Goal: Information Seeking & Learning: Learn about a topic

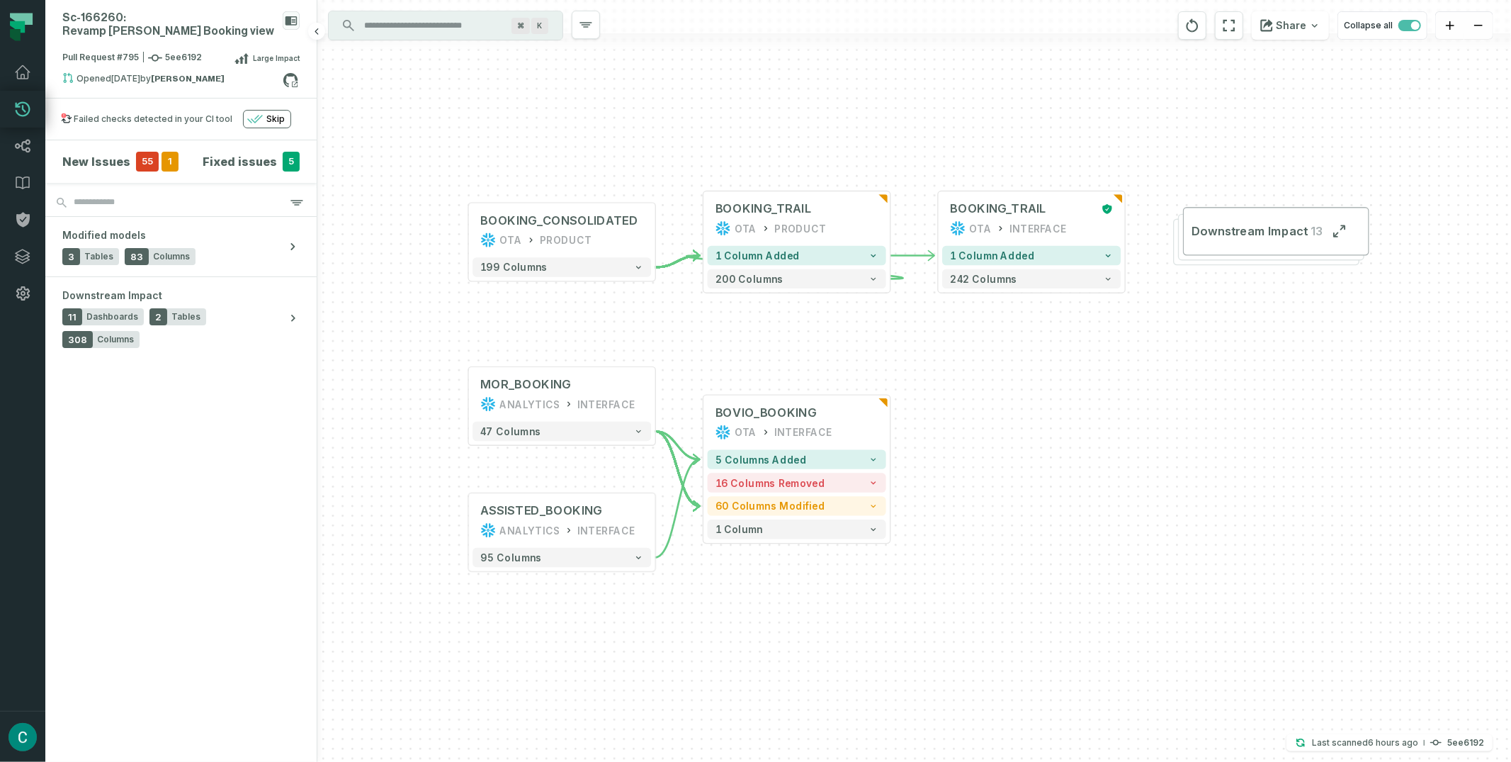
click at [140, 152] on span "55" at bounding box center [147, 162] width 23 height 20
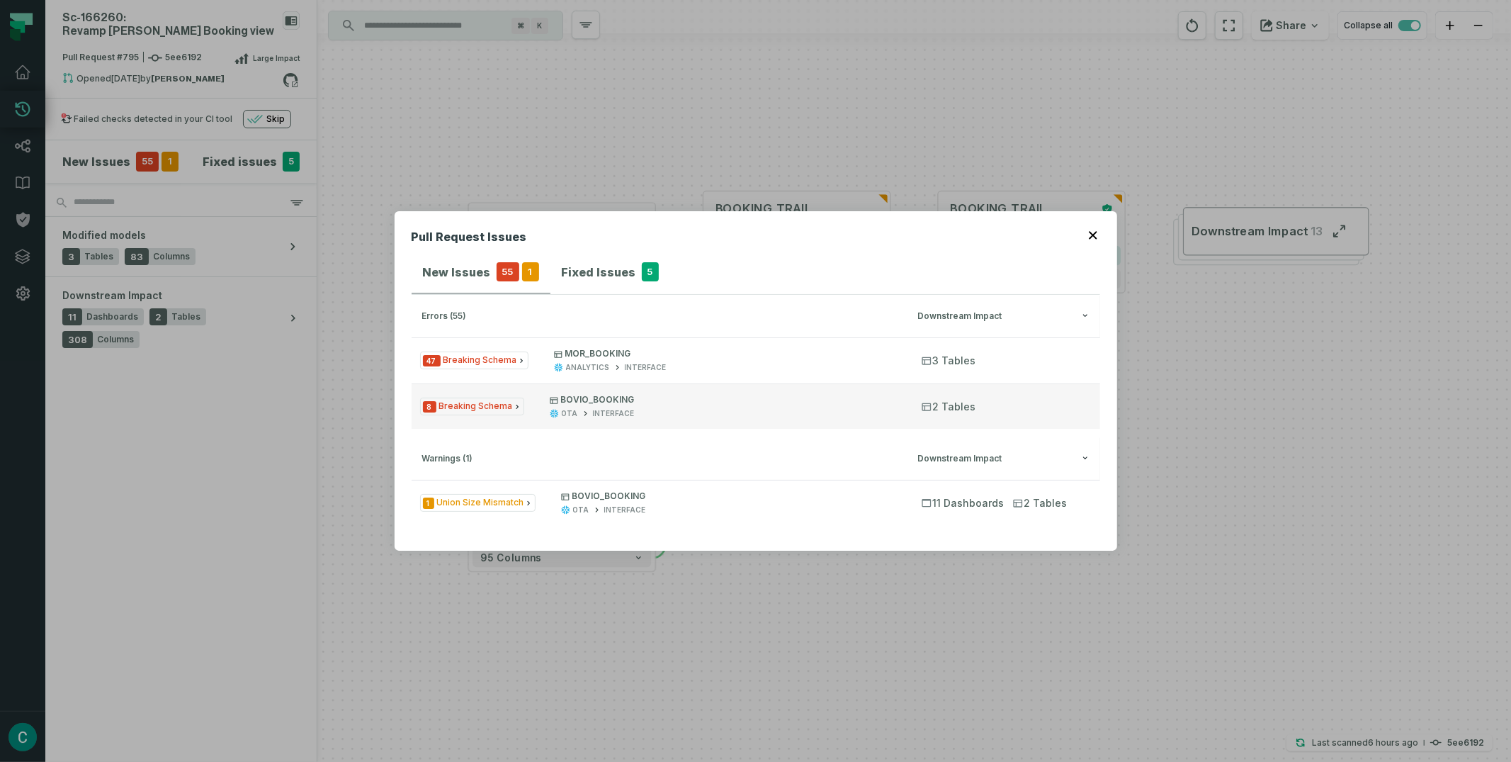
click at [499, 406] on span "8 Breaking Schema" at bounding box center [472, 406] width 104 height 18
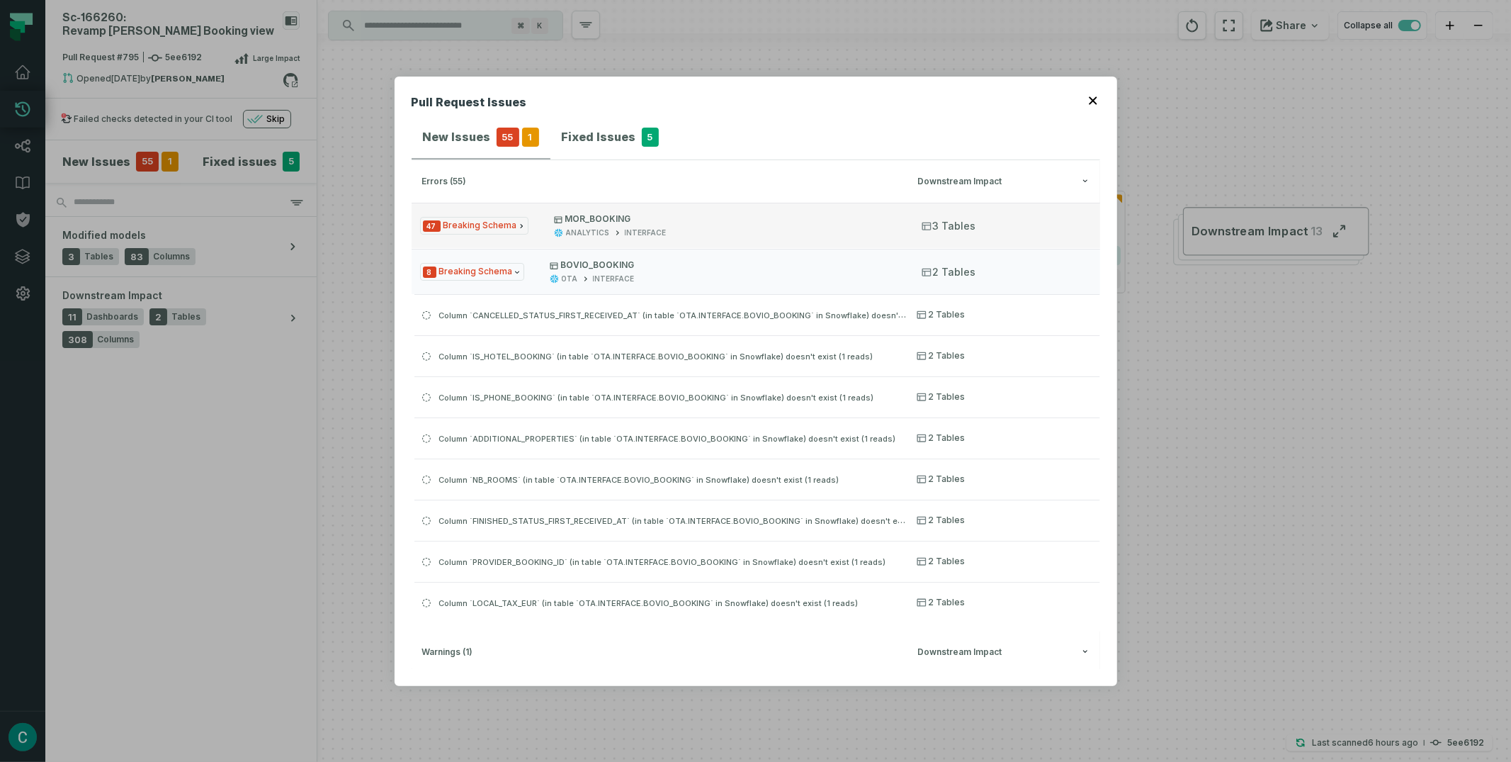
click at [485, 225] on span "47 Breaking Schema" at bounding box center [474, 226] width 108 height 18
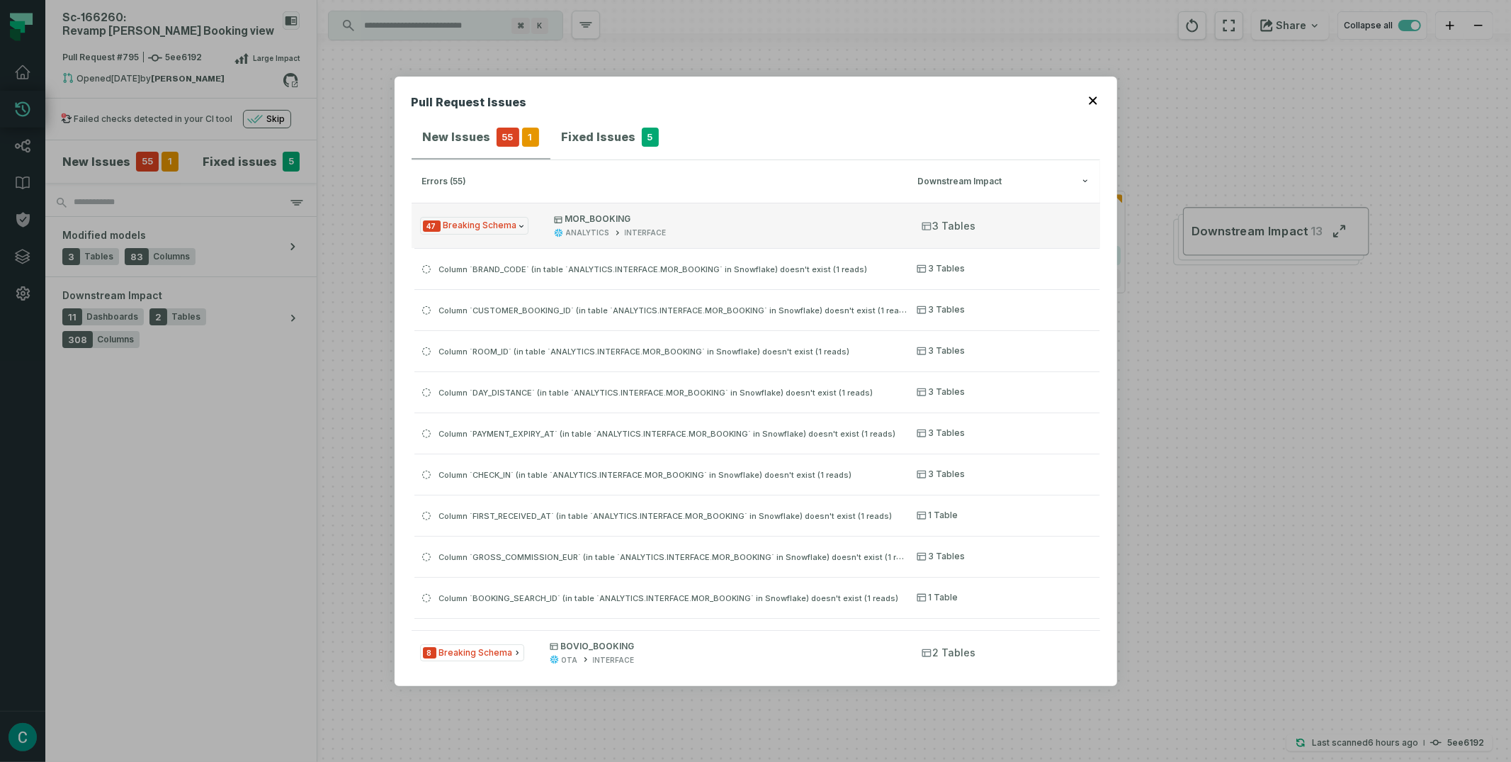
click at [485, 225] on span "47 Breaking Schema" at bounding box center [474, 226] width 108 height 18
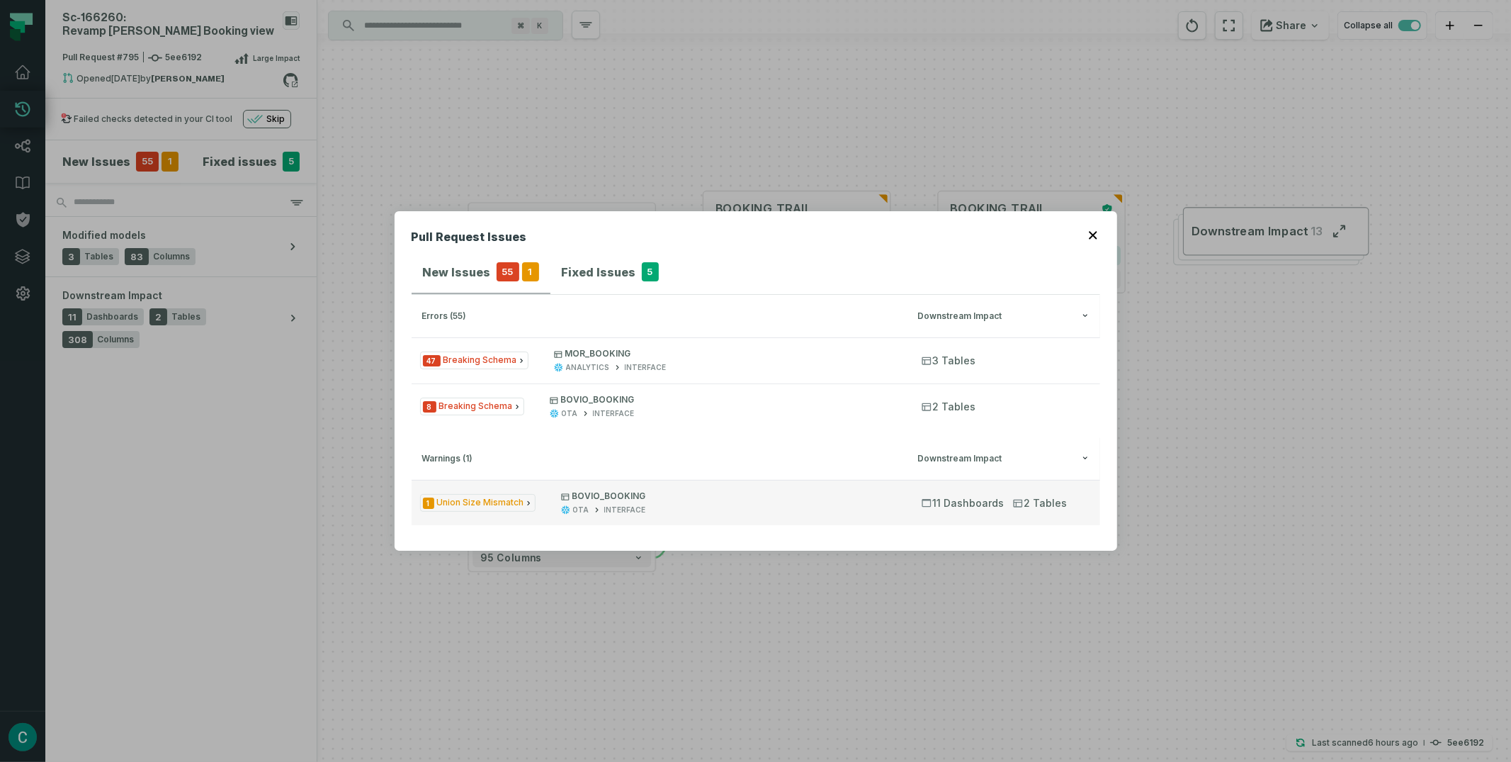
click at [503, 504] on span "1 Union Size Mismatch" at bounding box center [477, 503] width 115 height 18
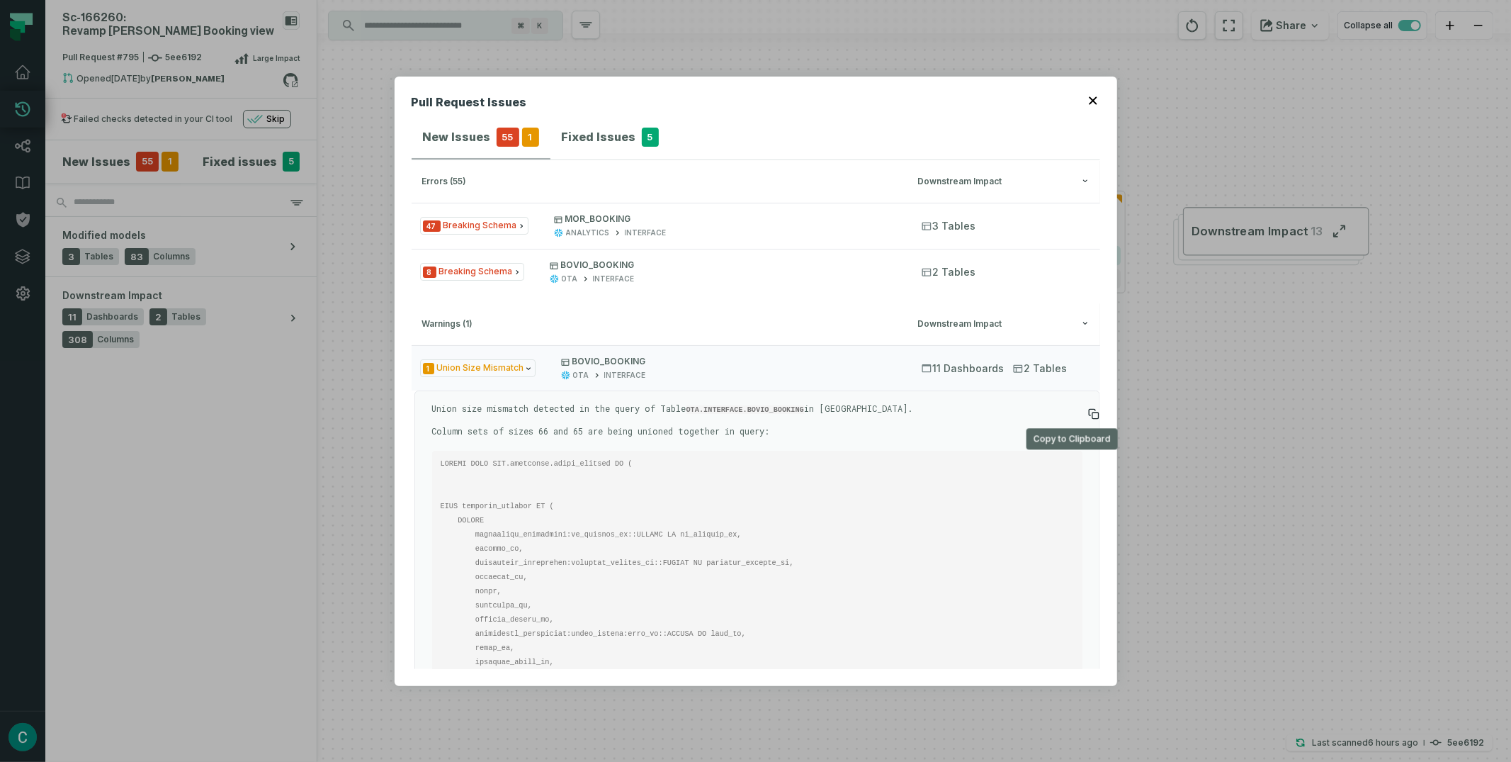
click at [1088, 408] on icon at bounding box center [1093, 413] width 11 height 11
click at [526, 367] on icon "Issue Type" at bounding box center [528, 368] width 4 height 3
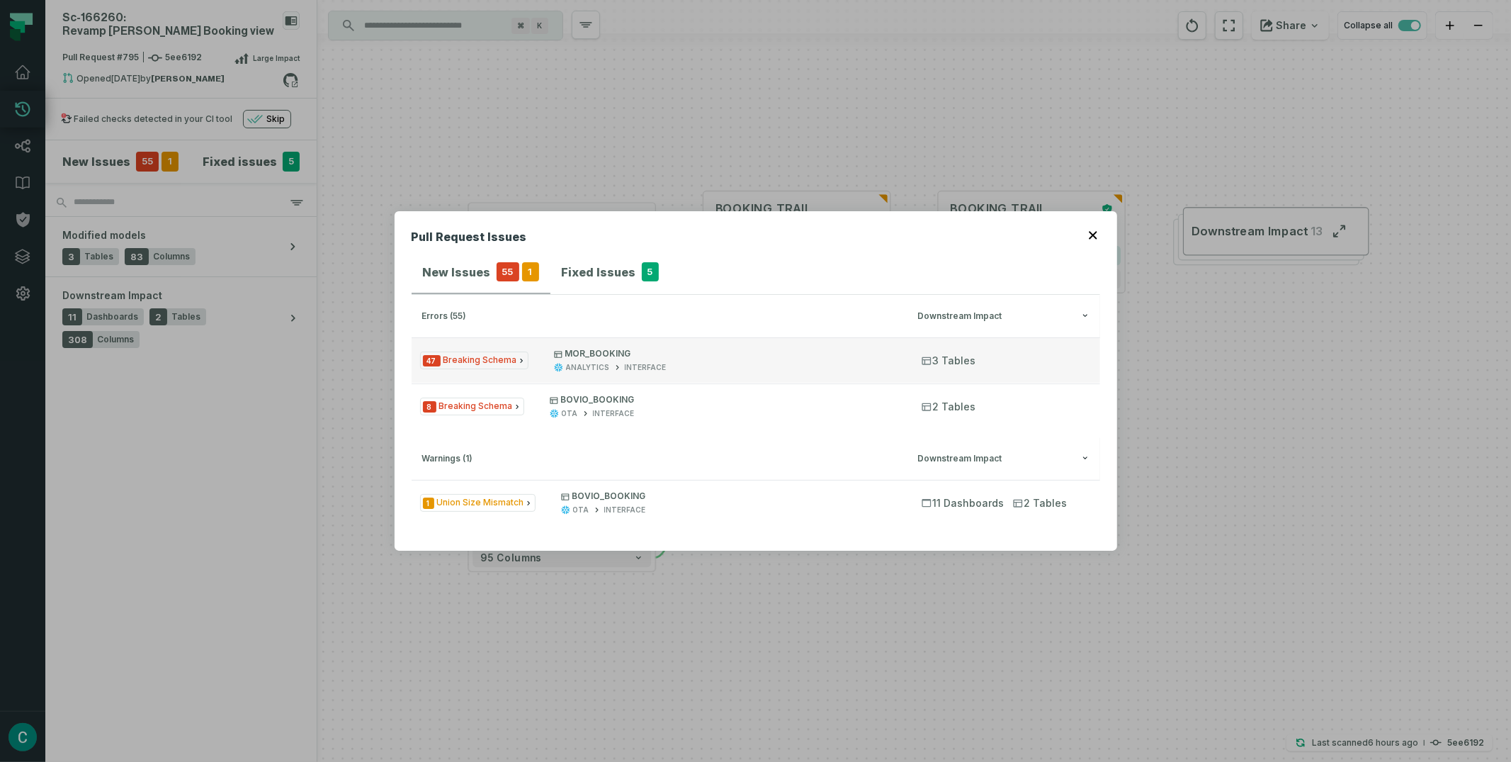
click at [517, 361] on icon "Issue Type" at bounding box center [521, 360] width 9 height 9
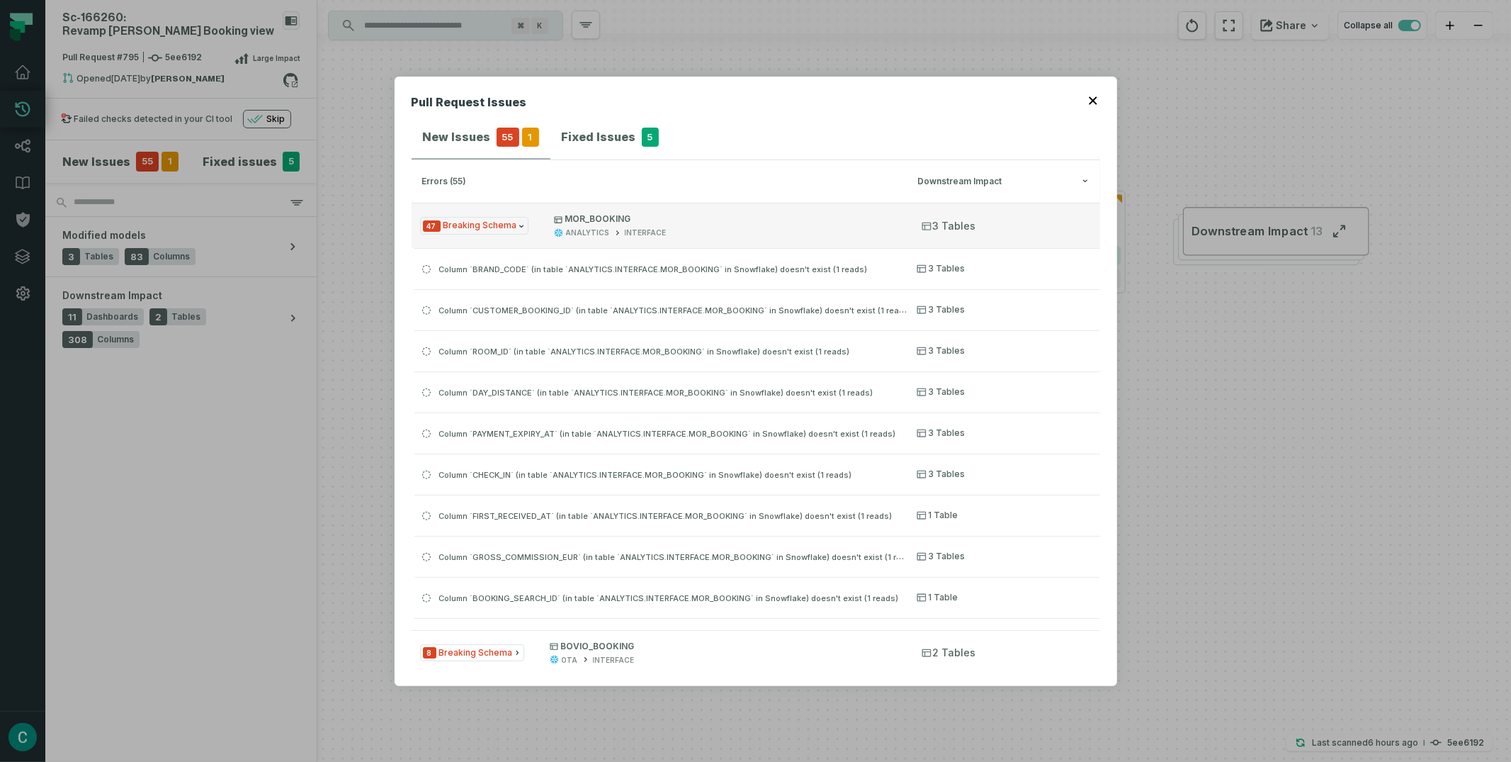
click at [517, 227] on icon "Issue Type" at bounding box center [521, 226] width 9 height 9
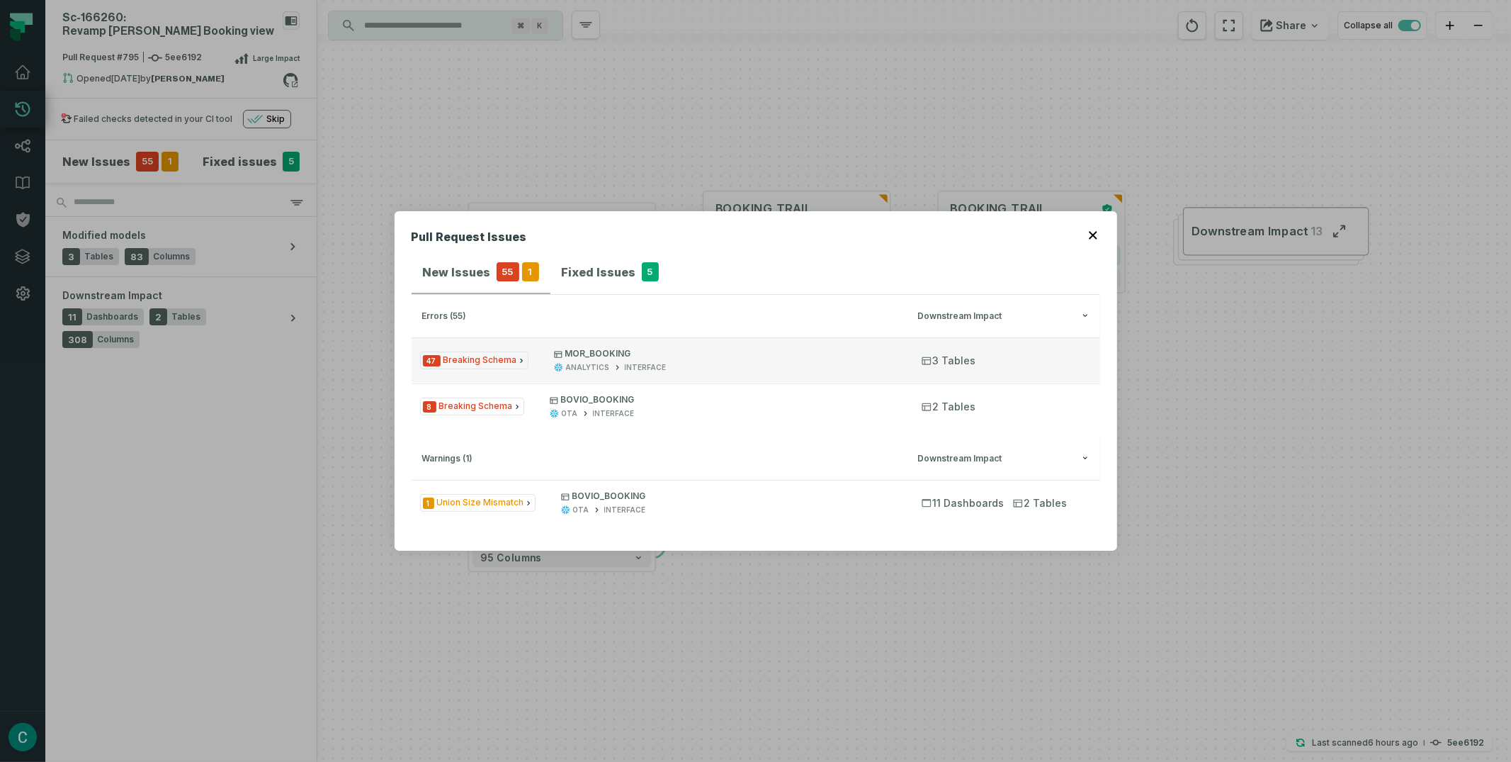
click at [517, 361] on icon "Issue Type" at bounding box center [521, 360] width 9 height 9
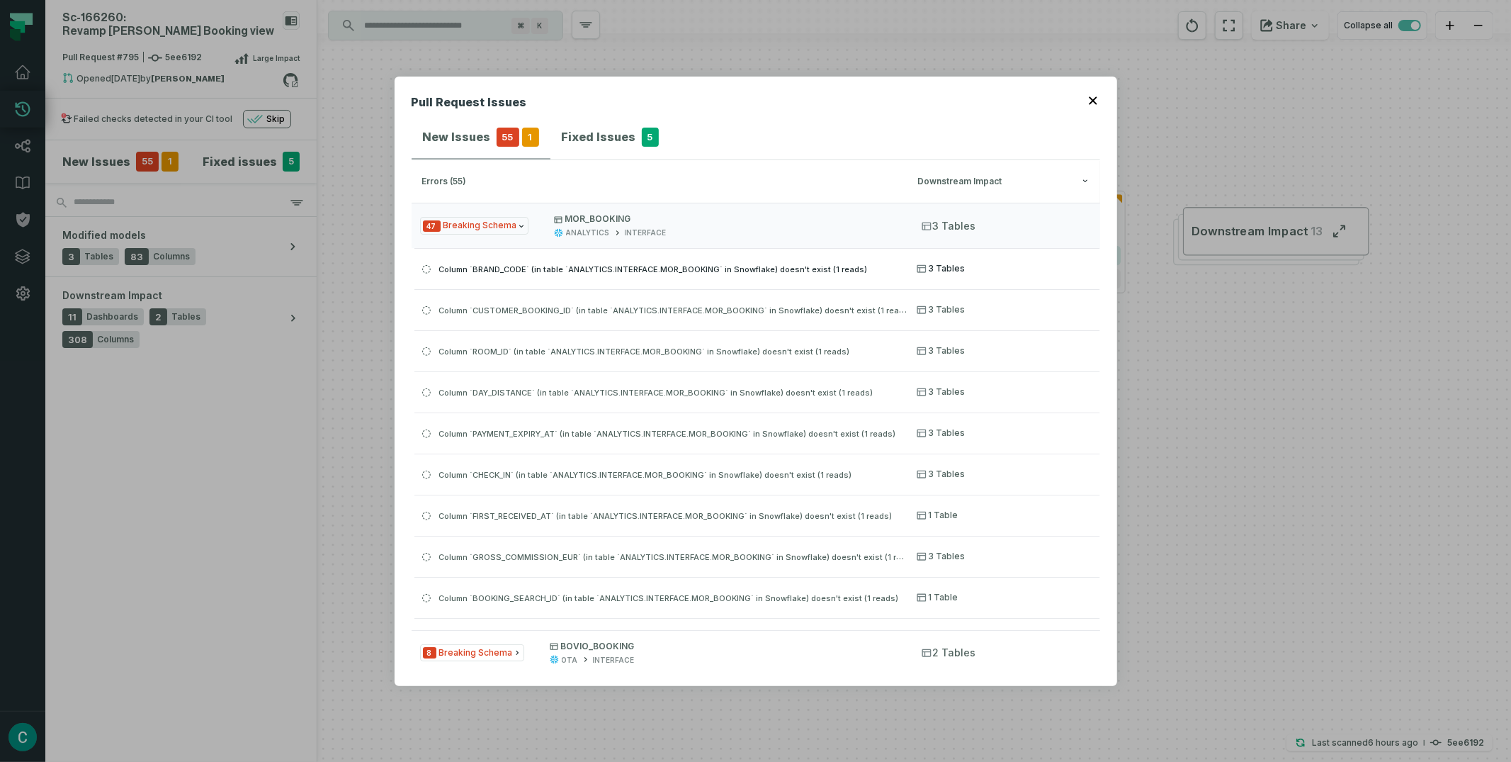
click at [504, 266] on span "Column `BRAND_CODE` (in table `ANALYTICS.INTERFACE.MOR_BOOKING` in Snowflake) d…" at bounding box center [653, 269] width 429 height 10
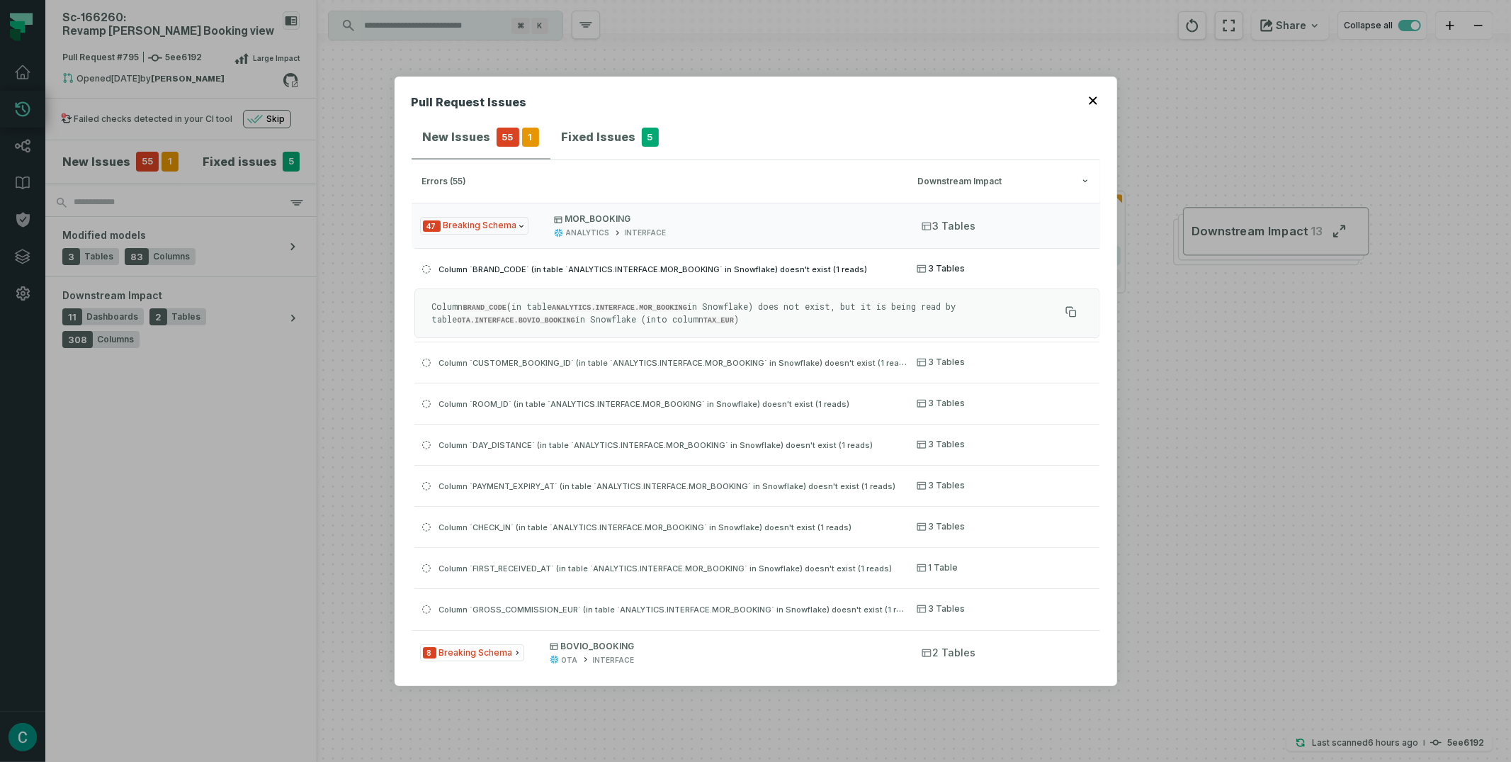
click at [504, 266] on span "Column `BRAND_CODE` (in table `ANALYTICS.INTERFACE.MOR_BOOKING` in Snowflake) d…" at bounding box center [653, 269] width 429 height 10
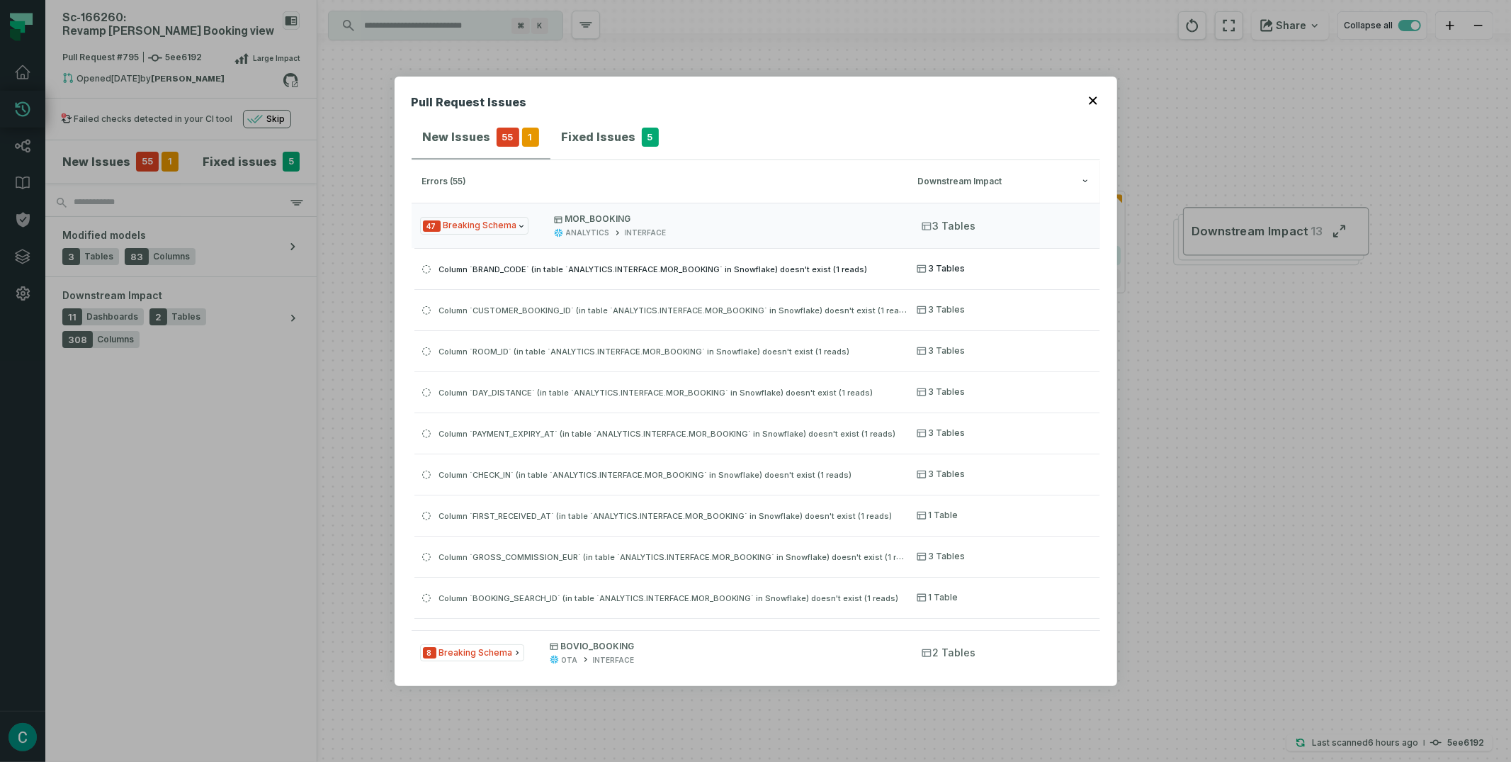
click at [504, 266] on span "Column `BRAND_CODE` (in table `ANALYTICS.INTERFACE.MOR_BOOKING` in Snowflake) d…" at bounding box center [653, 269] width 429 height 10
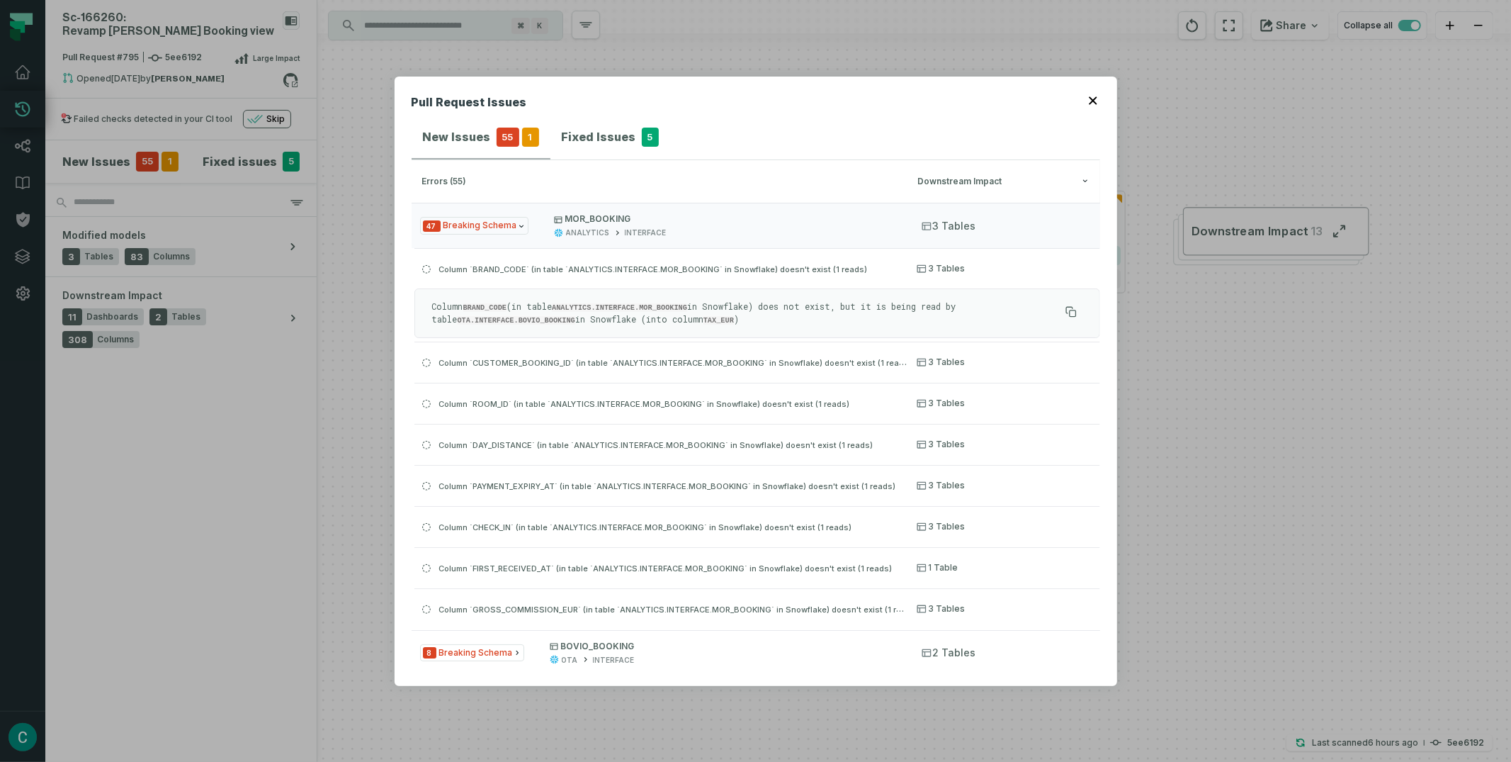
click at [498, 305] on code "BRAND_CODE" at bounding box center [485, 307] width 44 height 9
copy code "BRAND_CODE"
